Goal: Transaction & Acquisition: Book appointment/travel/reservation

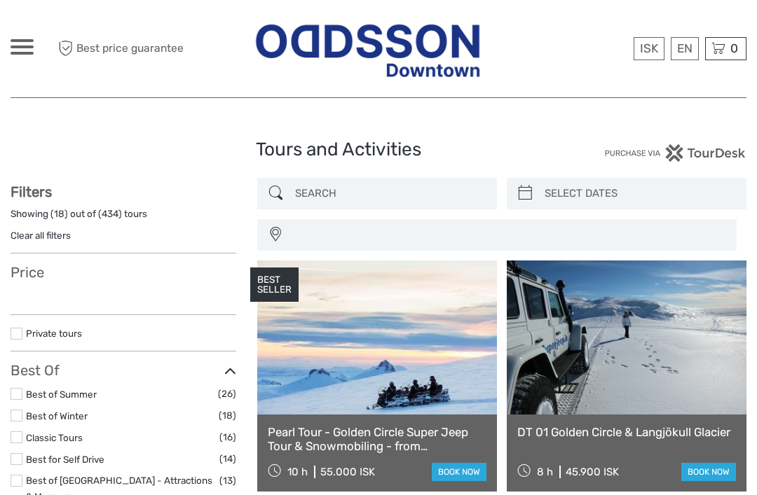
select select
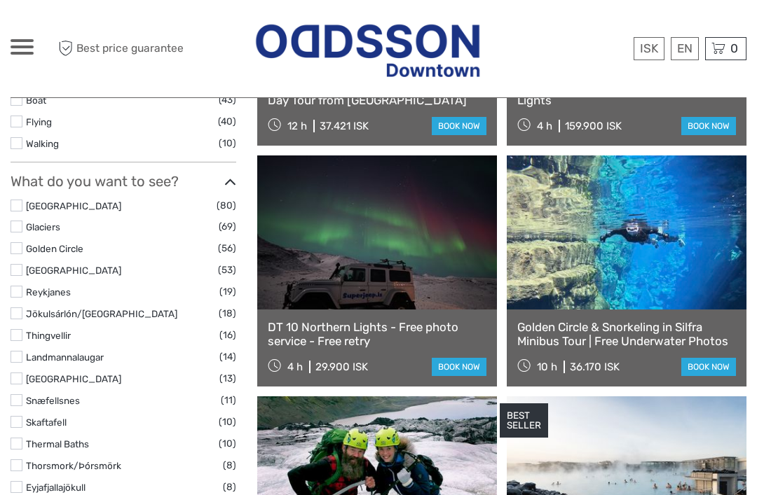
select select
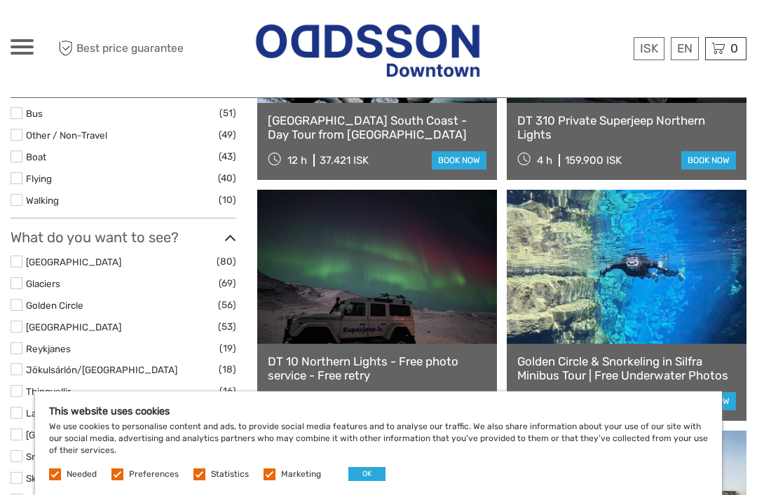
scroll to position [562, 0]
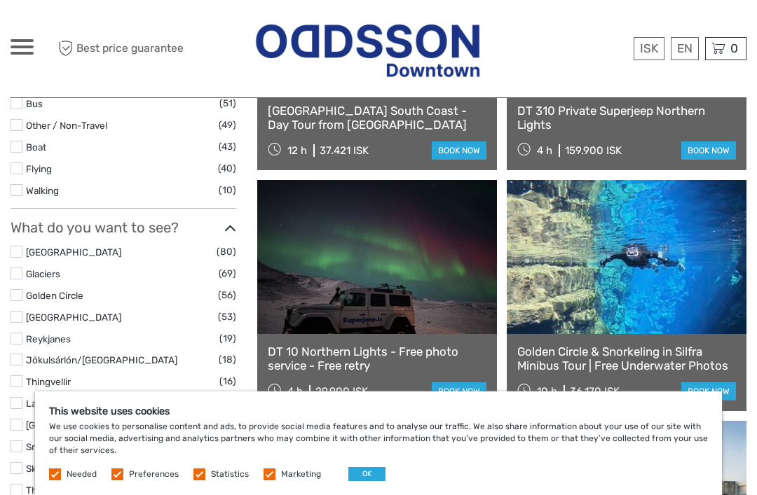
click at [82, 290] on link "Golden Circle" at bounding box center [54, 295] width 57 height 11
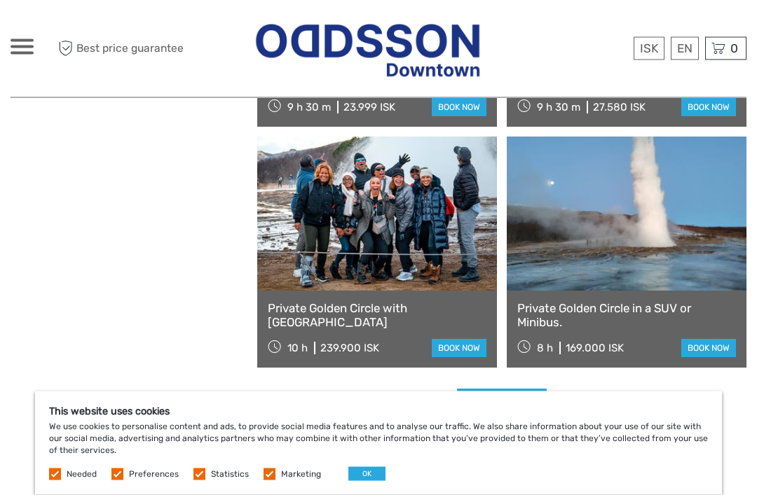
scroll to position [2052, 0]
click at [745, 54] on div "0 Items Total 0 ISK Checkout The shopping cart is empty." at bounding box center [725, 48] width 41 height 23
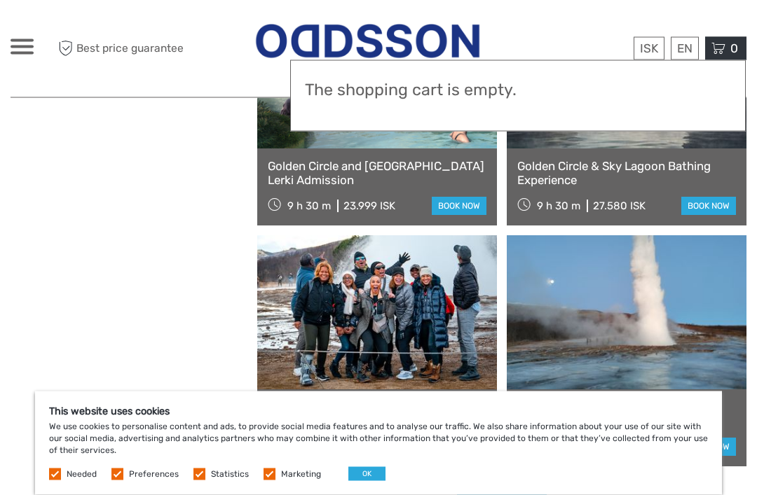
scroll to position [1956, 0]
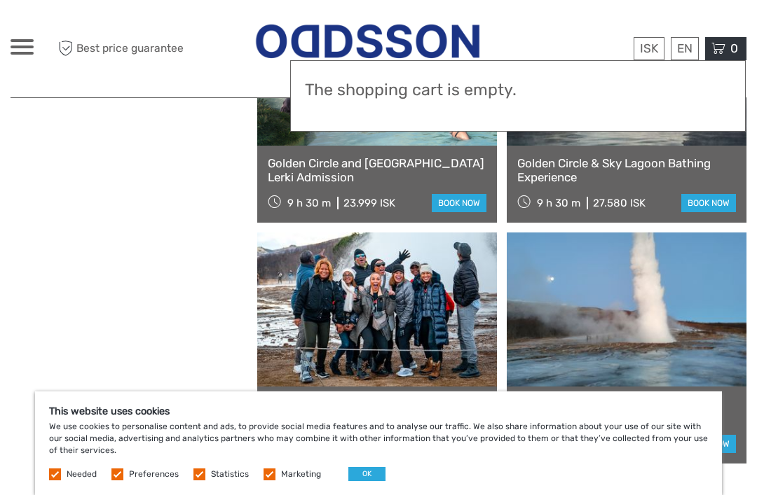
click at [417, 311] on link at bounding box center [377, 310] width 240 height 154
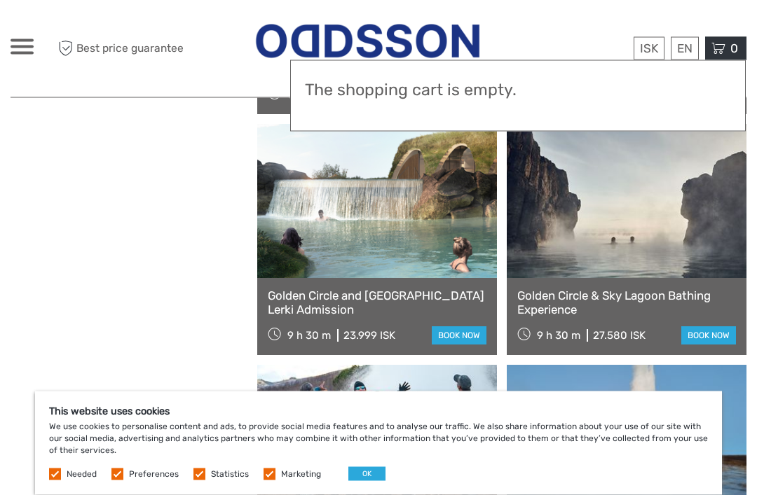
scroll to position [1823, 0]
click at [636, 305] on link "Golden Circle & Sky Lagoon Bathing Experience" at bounding box center [626, 303] width 219 height 29
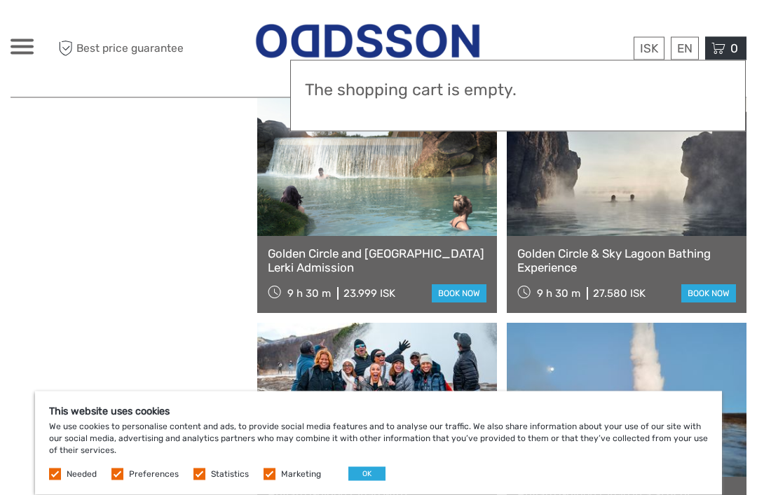
scroll to position [1867, 0]
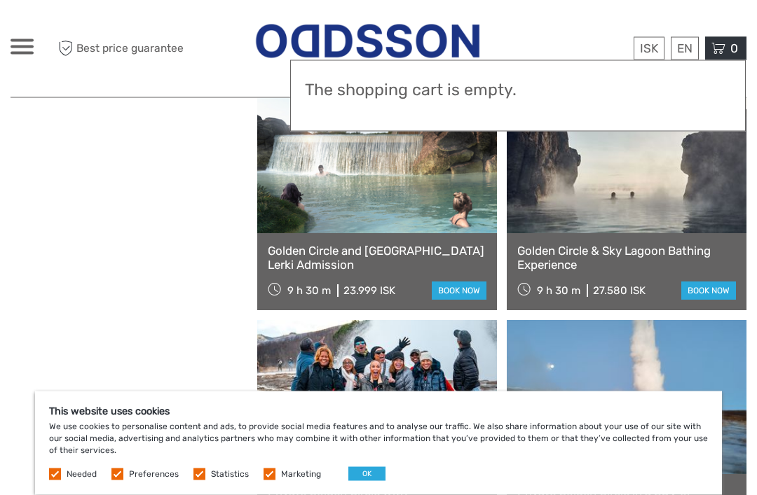
click at [434, 214] on link at bounding box center [377, 157] width 240 height 154
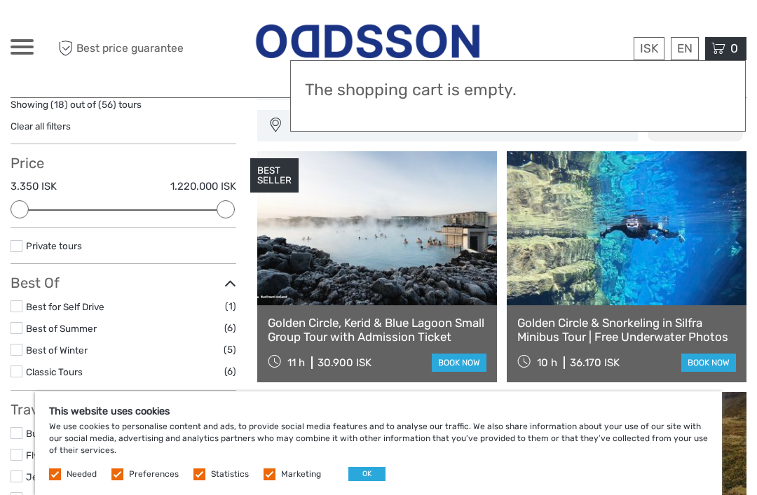
scroll to position [106, 0]
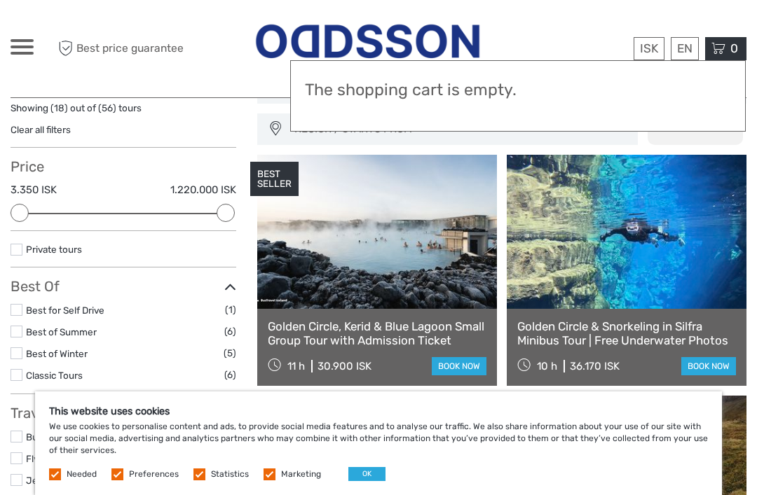
click at [457, 289] on link at bounding box center [377, 232] width 240 height 154
click at [666, 37] on div "ISK ISK € $ £ EN English Español Deutsch 0 Items Total 0 ISK Checkout The shopp…" at bounding box center [688, 48] width 116 height 23
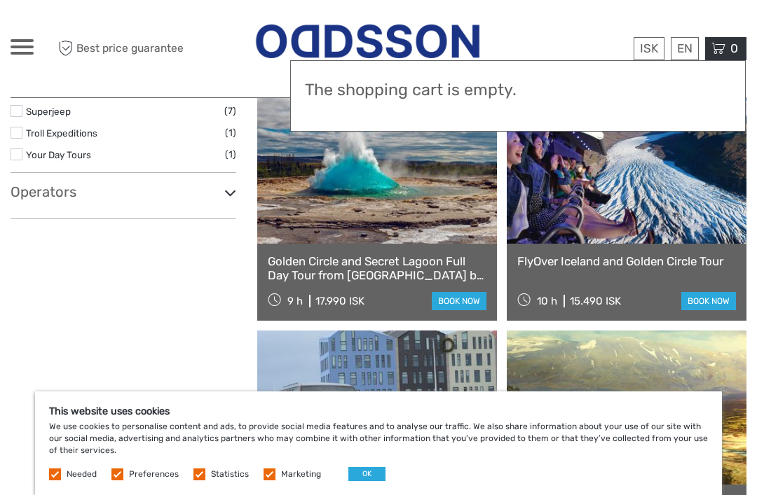
scroll to position [1372, 0]
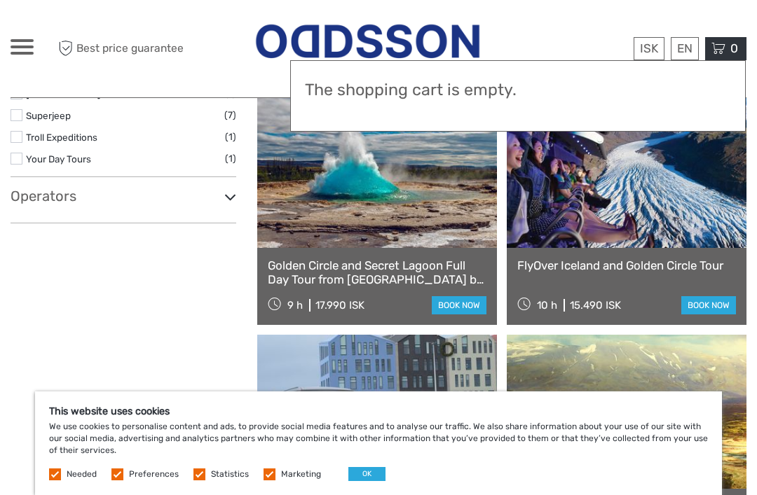
click at [422, 199] on link at bounding box center [377, 171] width 240 height 154
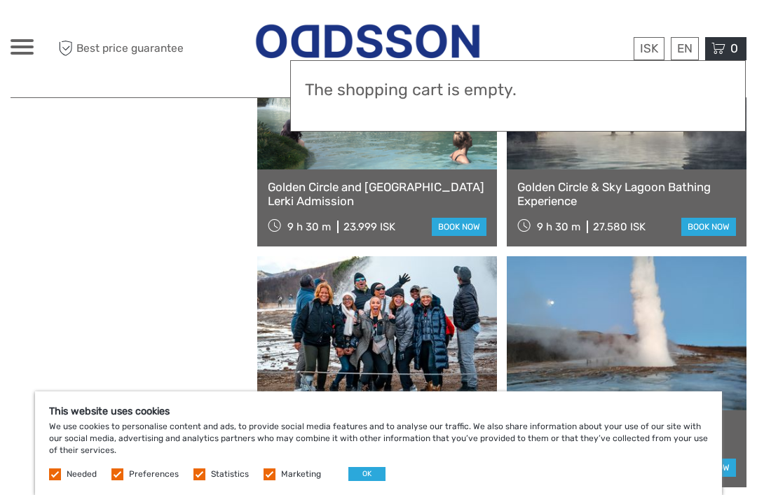
scroll to position [1933, 0]
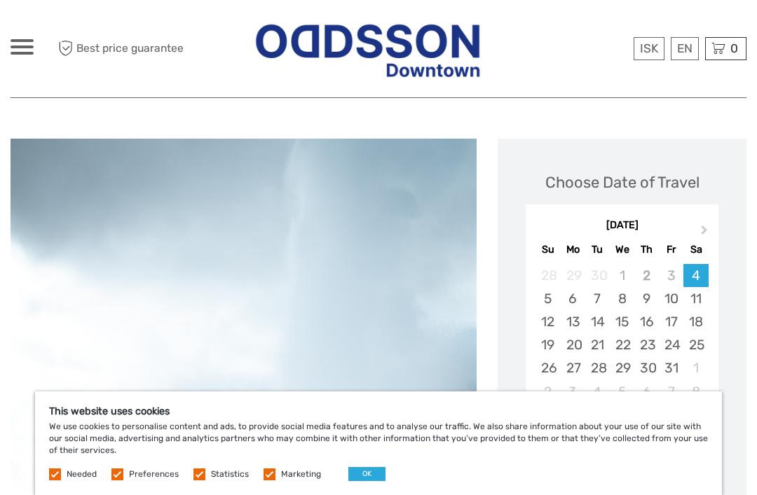
scroll to position [170, 0]
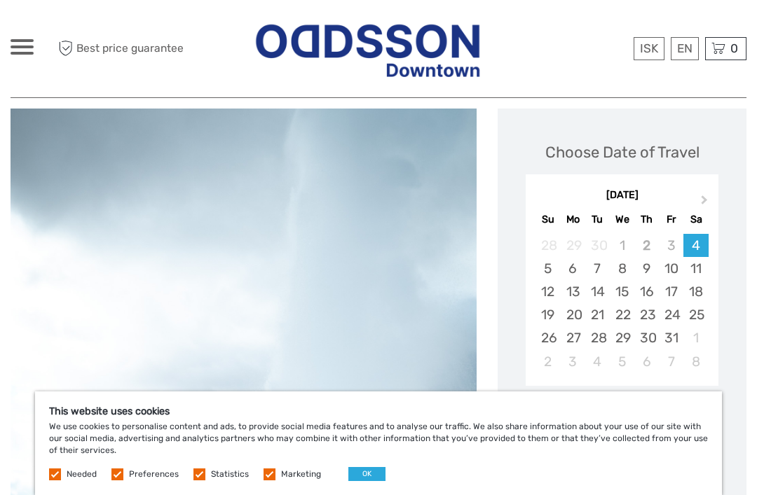
click at [51, 495] on div "This website uses cookies We use cookies to personalise content and ads, to pro…" at bounding box center [378, 444] width 686 height 104
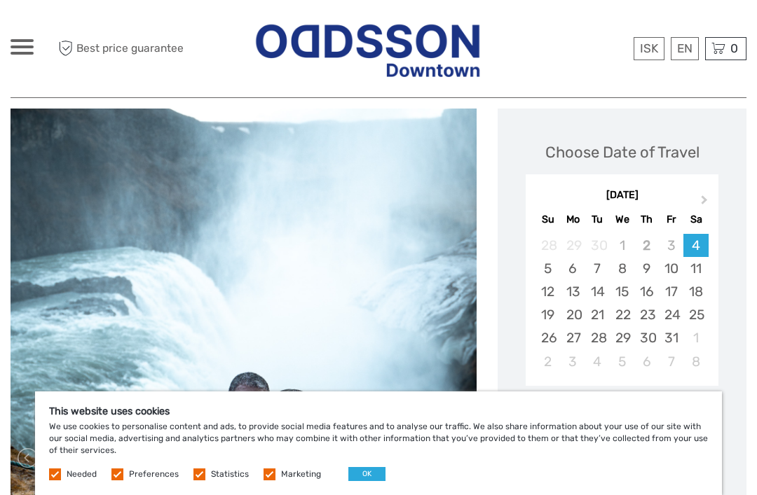
click at [128, 495] on div "This website uses cookies We use cookies to personalise content and ads, to pro…" at bounding box center [378, 444] width 686 height 104
click at [120, 481] on label at bounding box center [117, 475] width 12 height 12
click at [0, 0] on input "checkbox" at bounding box center [0, 0] width 0 height 0
click at [193, 481] on label at bounding box center [199, 475] width 12 height 12
click at [0, 0] on input "checkbox" at bounding box center [0, 0] width 0 height 0
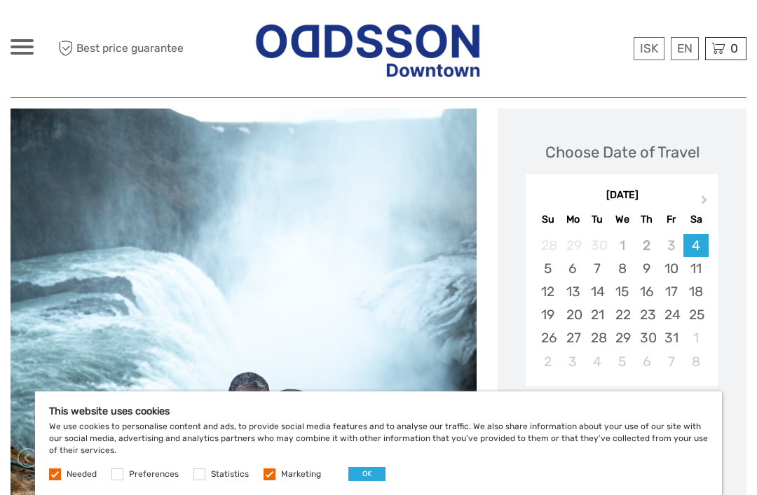
click at [278, 495] on div "This website uses cookies We use cookies to personalise content and ads, to pro…" at bounding box center [378, 444] width 686 height 104
click at [265, 481] on label at bounding box center [269, 475] width 12 height 12
click at [0, 0] on input "checkbox" at bounding box center [0, 0] width 0 height 0
click at [366, 481] on button "OK" at bounding box center [366, 474] width 37 height 14
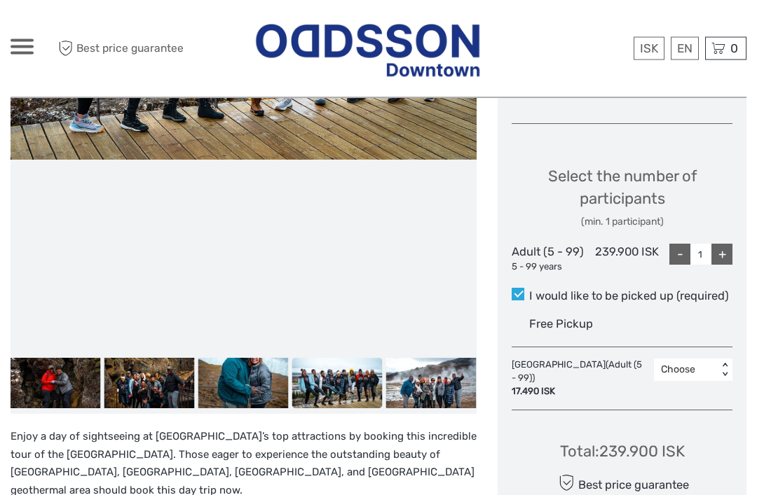
scroll to position [626, 0]
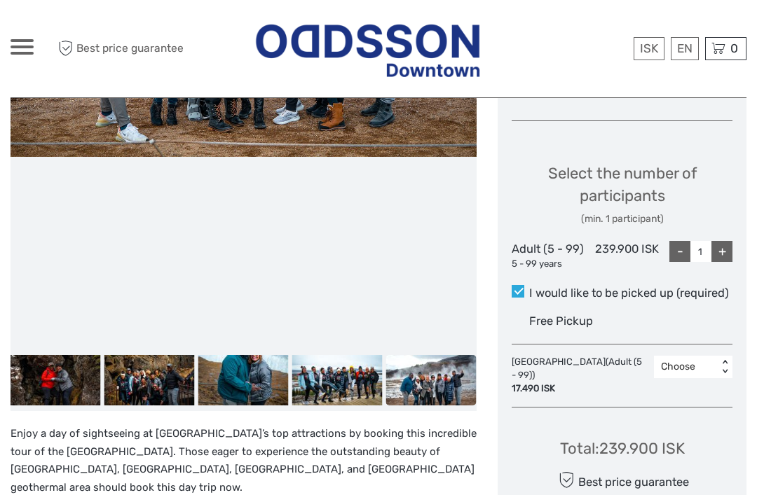
click at [516, 429] on div "Total : 239.900 ISK Best price guarantee ADD TO CART EXPRESS CHECKOUT" at bounding box center [621, 483] width 221 height 128
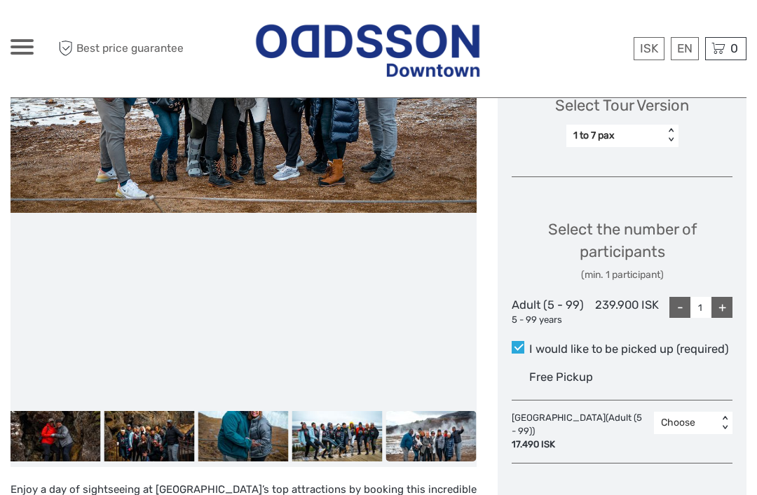
scroll to position [568, 0]
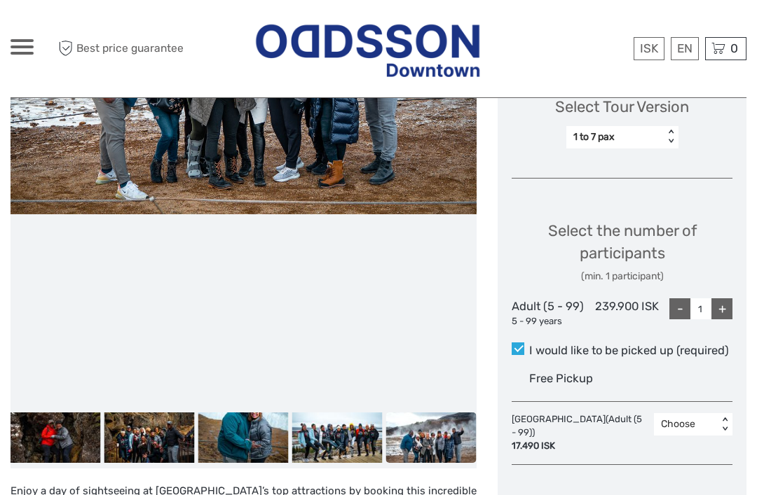
click at [722, 307] on div "+" at bounding box center [721, 308] width 21 height 21
type input "2"
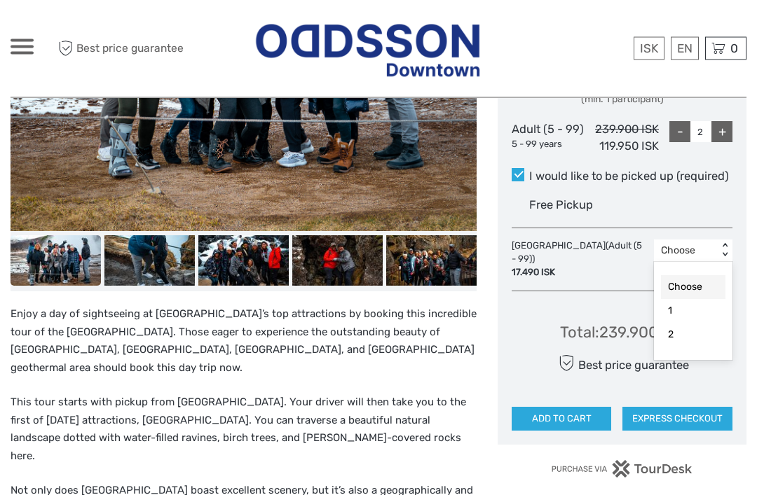
scroll to position [745, 0]
click at [693, 333] on div "2" at bounding box center [693, 335] width 64 height 24
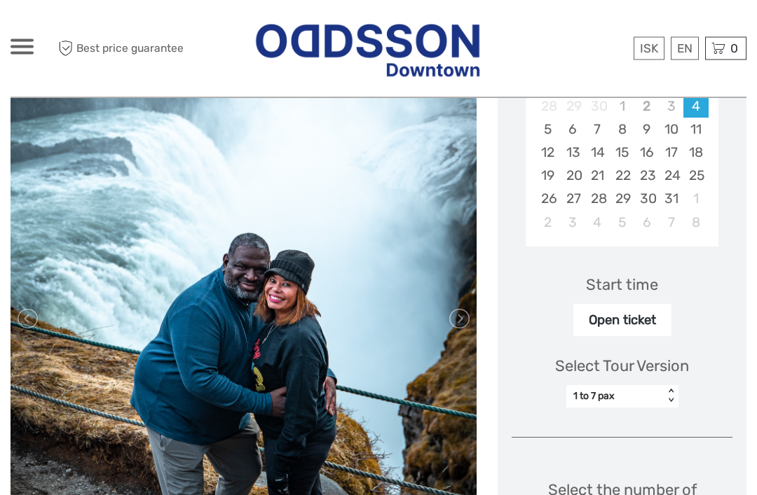
scroll to position [309, 0]
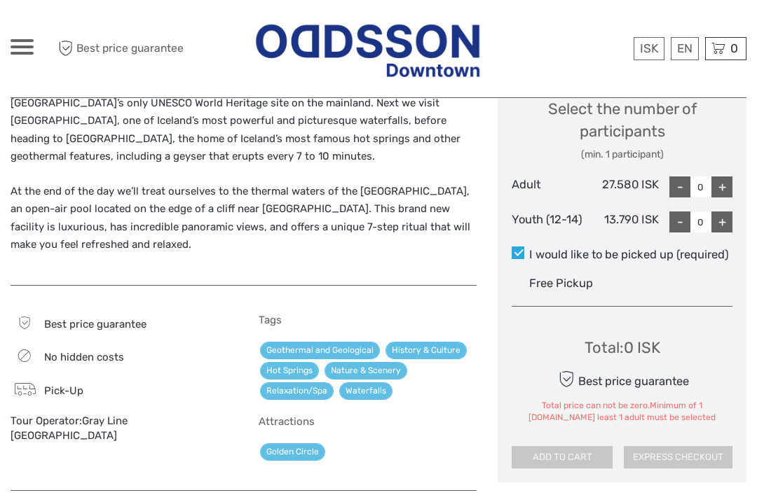
scroll to position [534, 0]
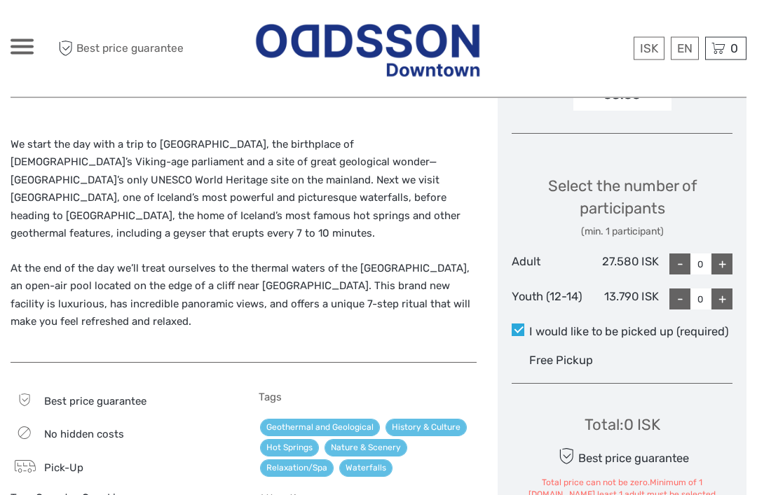
click at [723, 260] on div "+" at bounding box center [721, 264] width 21 height 21
click at [727, 261] on div "+" at bounding box center [721, 264] width 21 height 21
click at [724, 263] on div "+" at bounding box center [721, 264] width 21 height 21
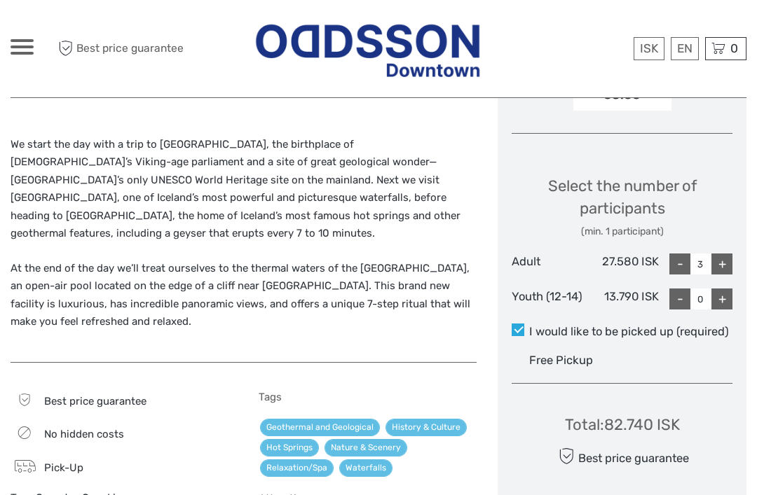
type input "4"
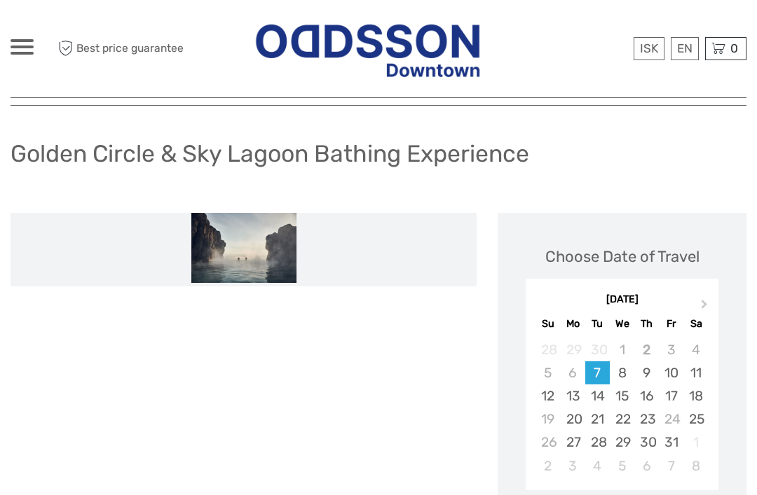
scroll to position [0, 0]
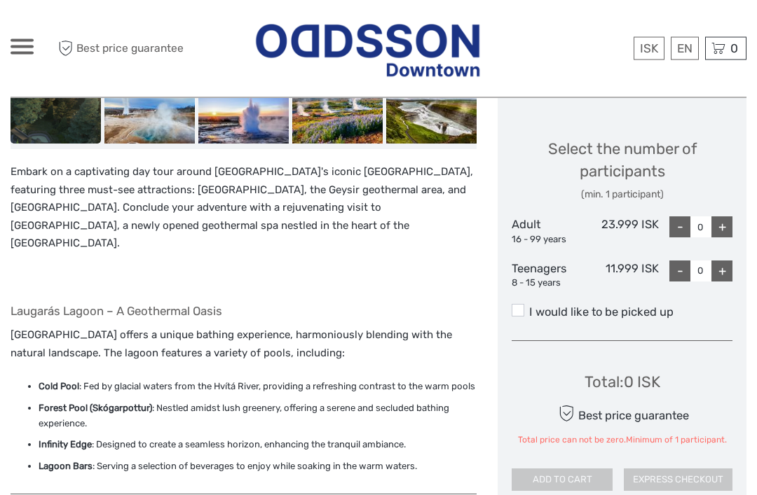
scroll to position [543, 0]
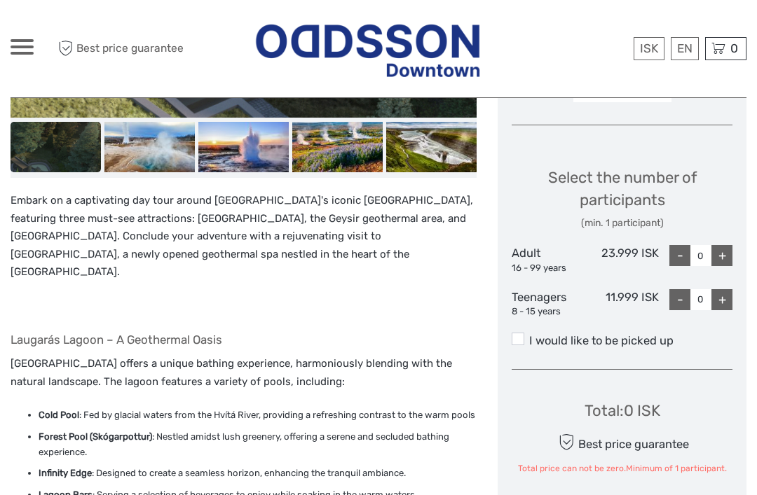
click at [722, 258] on div "+" at bounding box center [721, 255] width 21 height 21
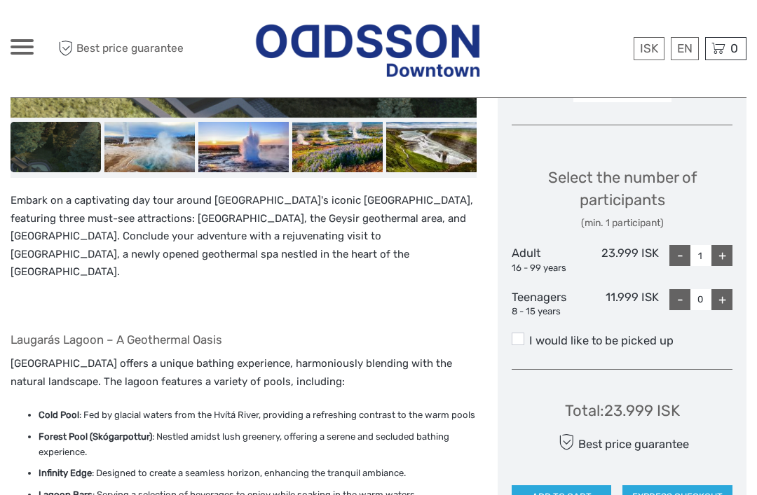
click at [725, 256] on div "+" at bounding box center [721, 255] width 21 height 21
click at [727, 255] on div "+" at bounding box center [721, 255] width 21 height 21
click at [727, 254] on div "+" at bounding box center [721, 255] width 21 height 21
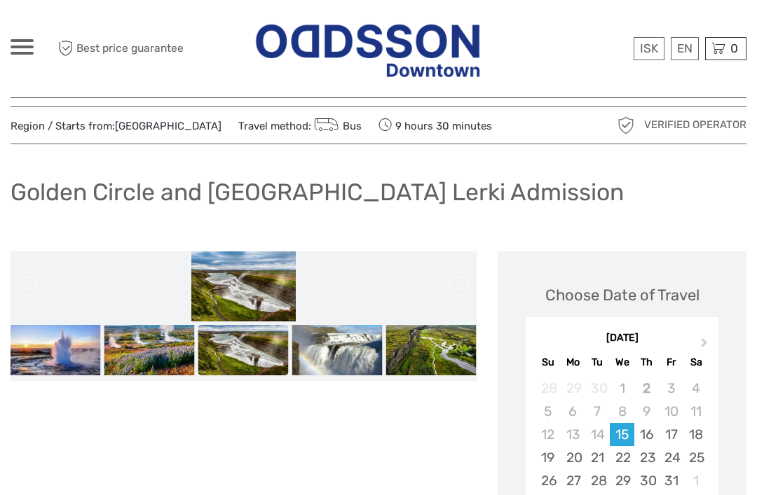
scroll to position [0, 0]
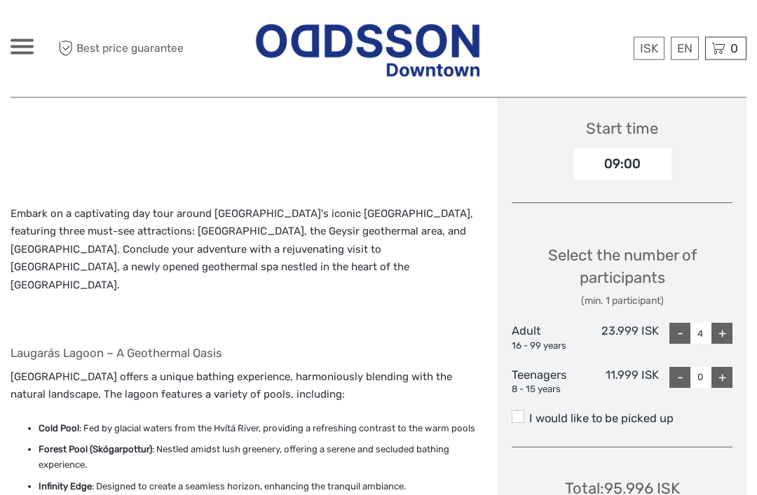
click at [686, 328] on div "-" at bounding box center [679, 334] width 21 height 21
click at [690, 331] on input "3" at bounding box center [700, 333] width 21 height 21
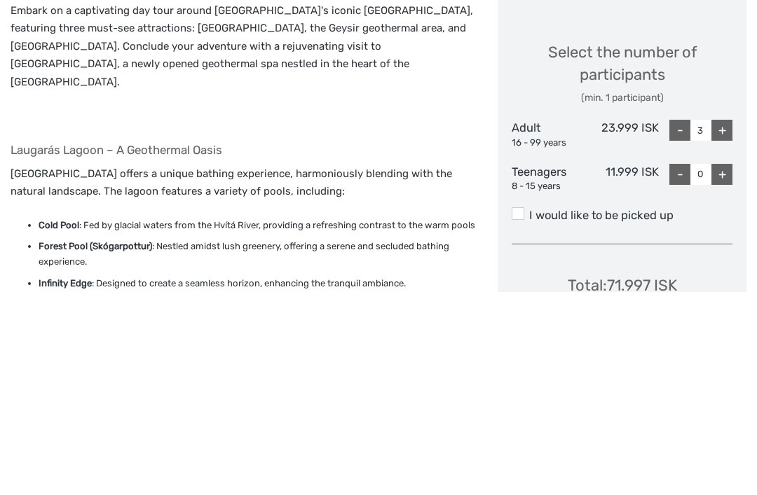
click at [679, 324] on div "-" at bounding box center [679, 334] width 21 height 21
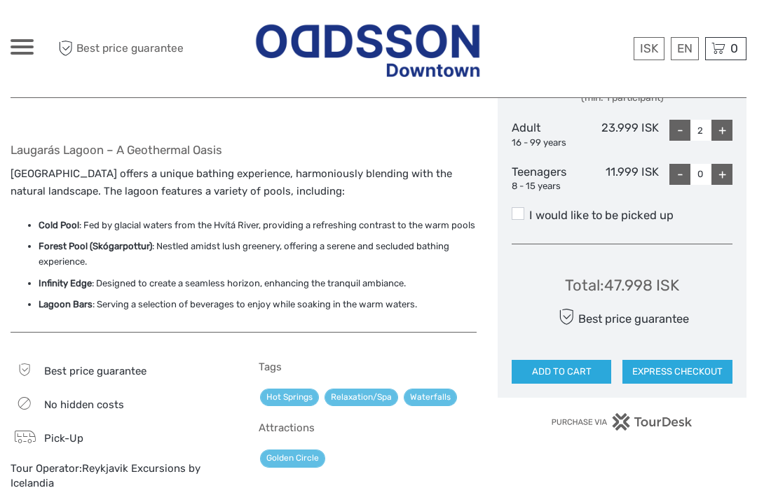
click at [675, 134] on div "-" at bounding box center [679, 130] width 21 height 21
type input "1"
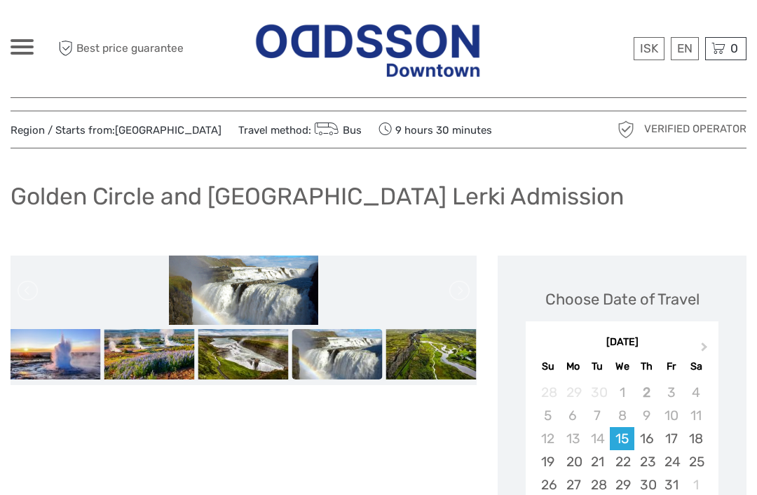
scroll to position [0, 0]
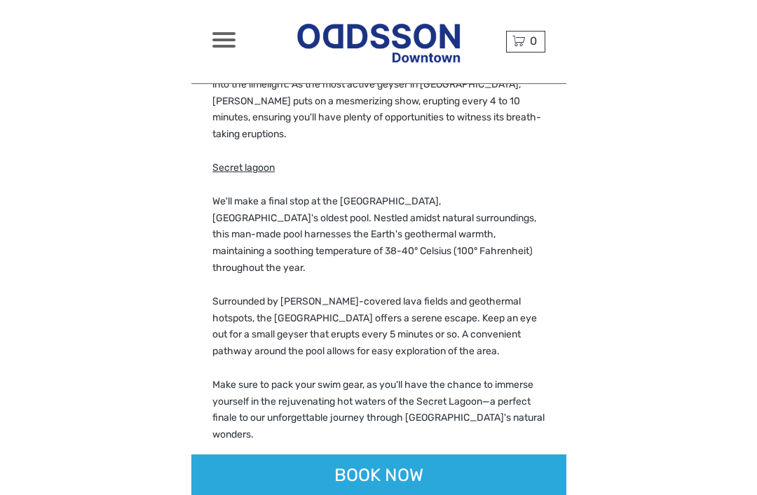
scroll to position [1422, 0]
